Goal: Navigation & Orientation: Find specific page/section

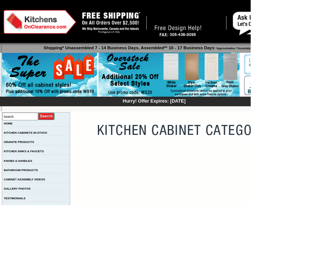
click at [34, 169] on link "KITCHEN CABINETS IN-STOCK" at bounding box center [32, 168] width 55 height 4
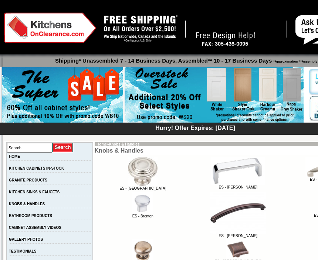
scroll to position [12, 0]
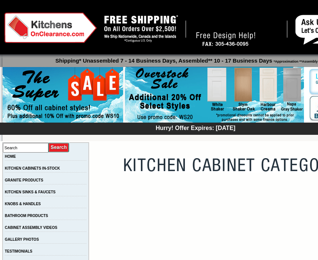
scroll to position [12, 0]
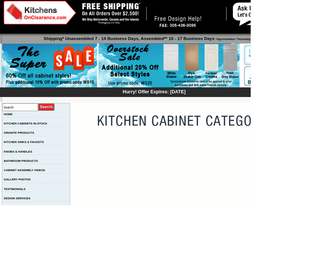
click at [21, 206] on link "BATHROOM PRODUCTS" at bounding box center [26, 203] width 43 height 4
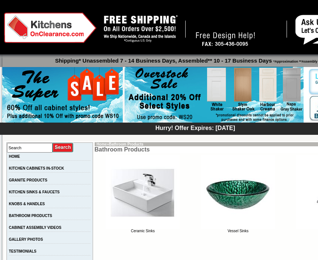
scroll to position [12, 0]
